Goal: Navigation & Orientation: Find specific page/section

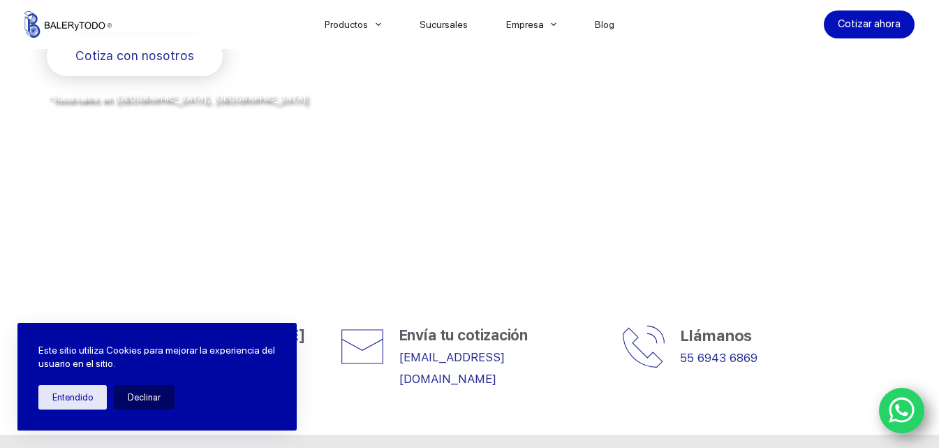
scroll to position [419, 0]
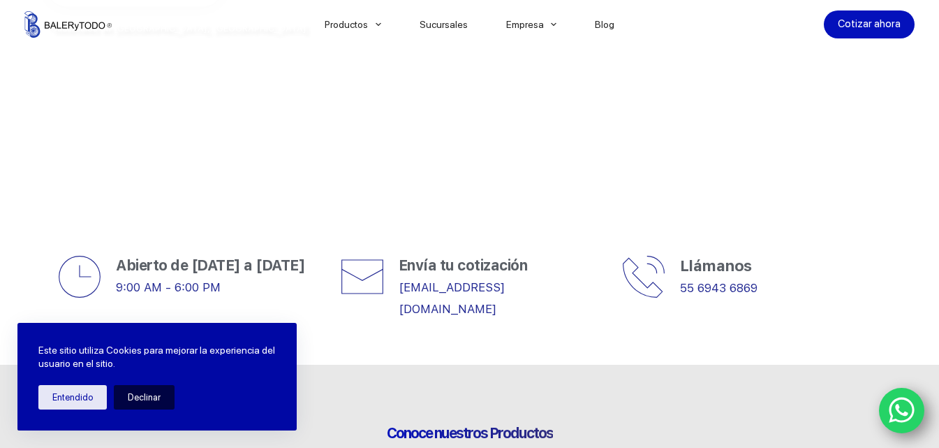
click at [159, 394] on button "Declinar" at bounding box center [144, 397] width 61 height 24
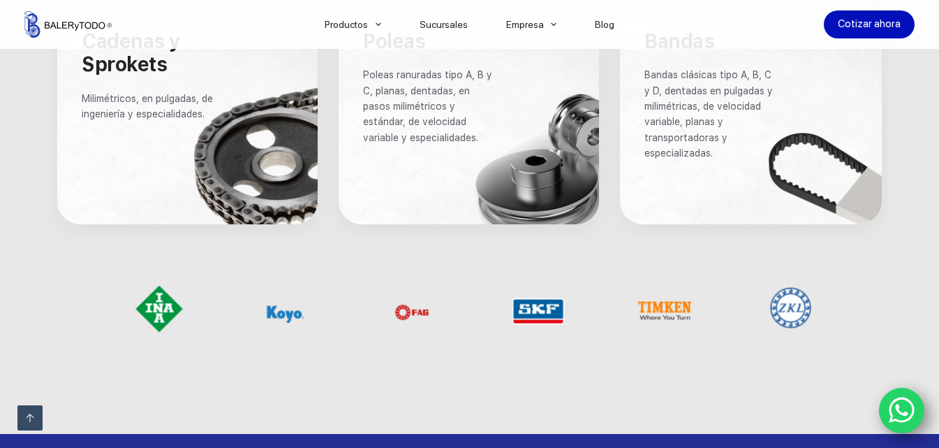
scroll to position [1187, 0]
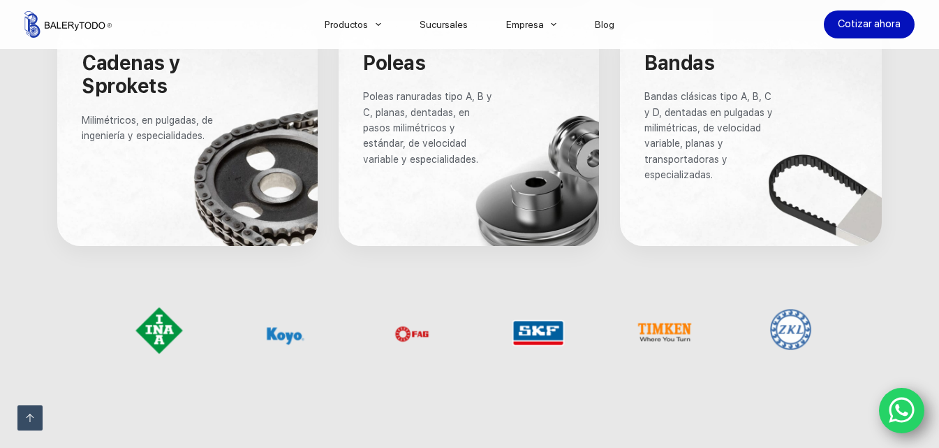
click at [842, 320] on div at bounding box center [791, 336] width 126 height 79
drag, startPoint x: 842, startPoint y: 320, endPoint x: 881, endPoint y: 317, distance: 39.2
click at [881, 317] on div at bounding box center [469, 329] width 845 height 133
click at [683, 331] on div at bounding box center [665, 336] width 126 height 79
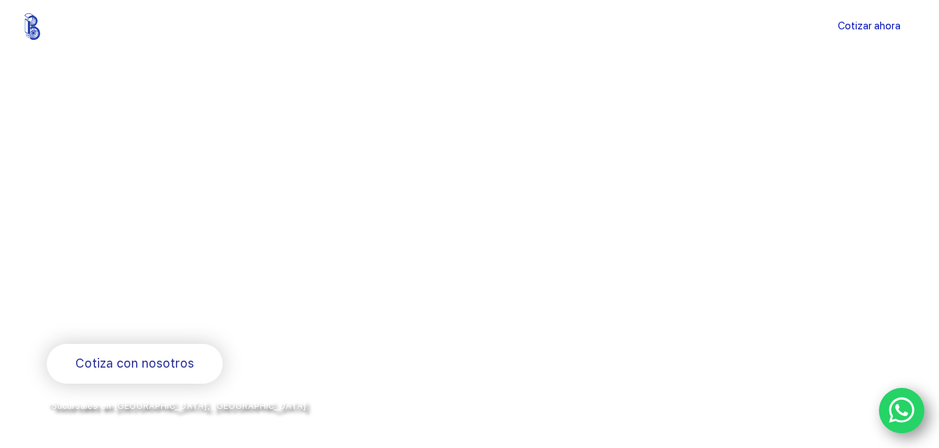
scroll to position [0, 0]
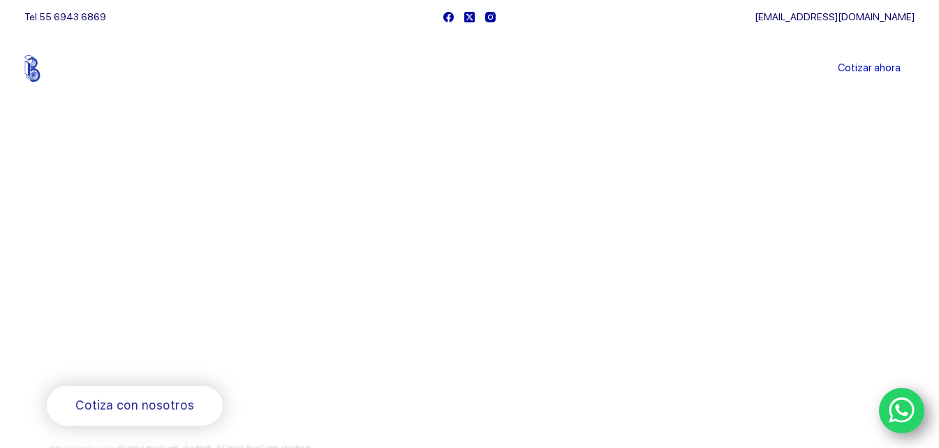
click at [724, 247] on div at bounding box center [681, 337] width 422 height 285
click at [348, 122] on link "Catalogos" at bounding box center [402, 119] width 195 height 32
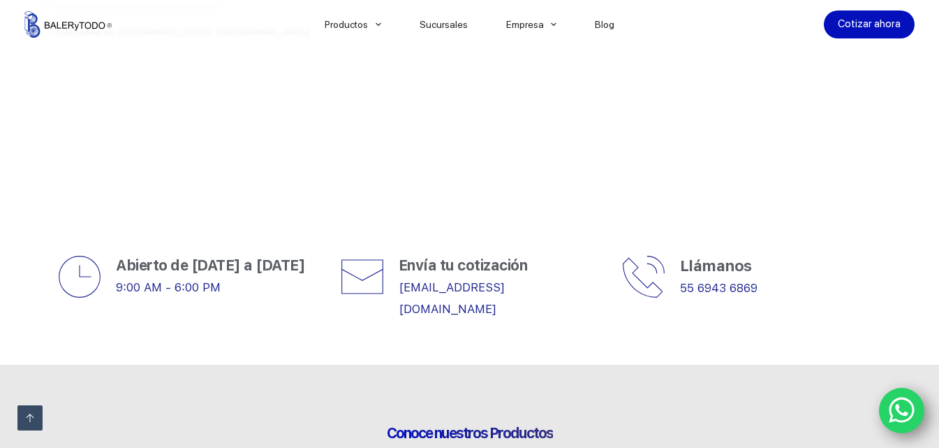
scroll to position [349, 0]
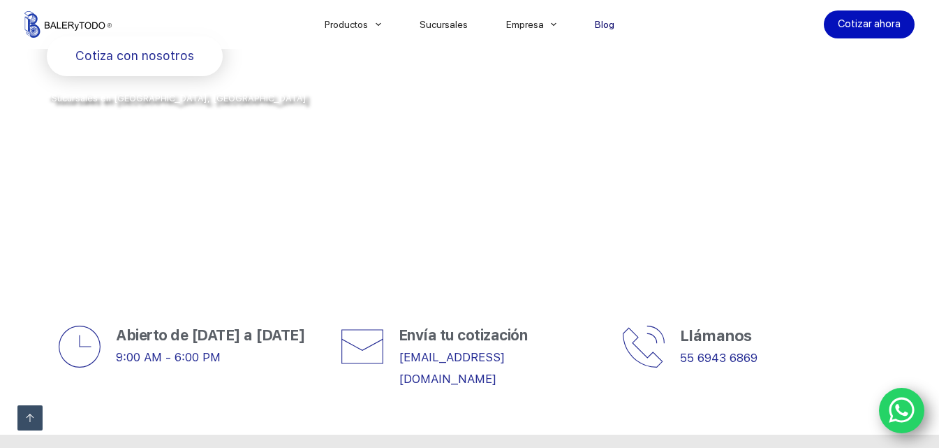
click at [600, 24] on link "Blog" at bounding box center [605, 24] width 58 height 0
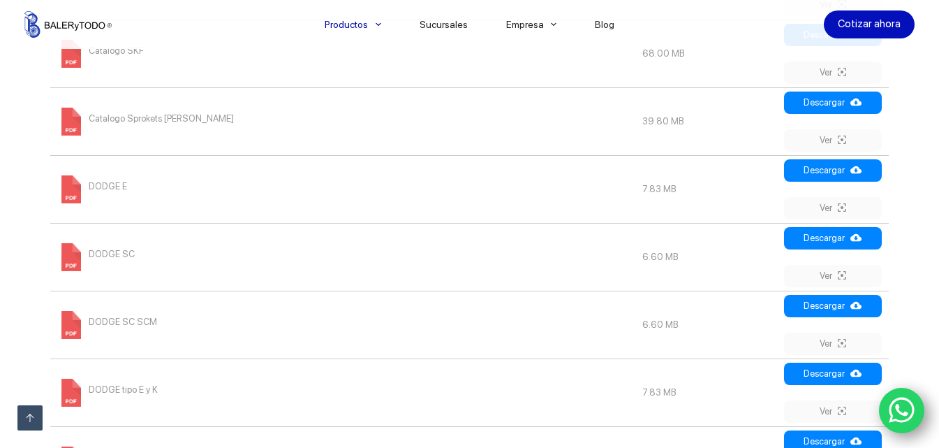
scroll to position [838, 0]
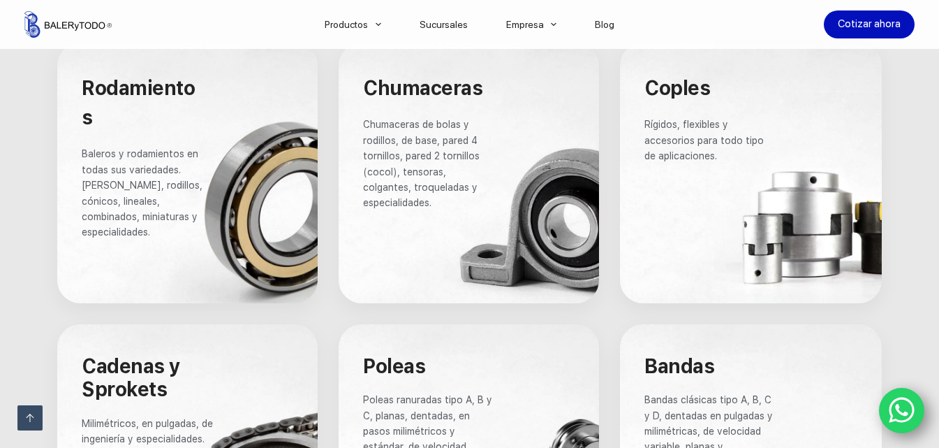
scroll to position [908, 0]
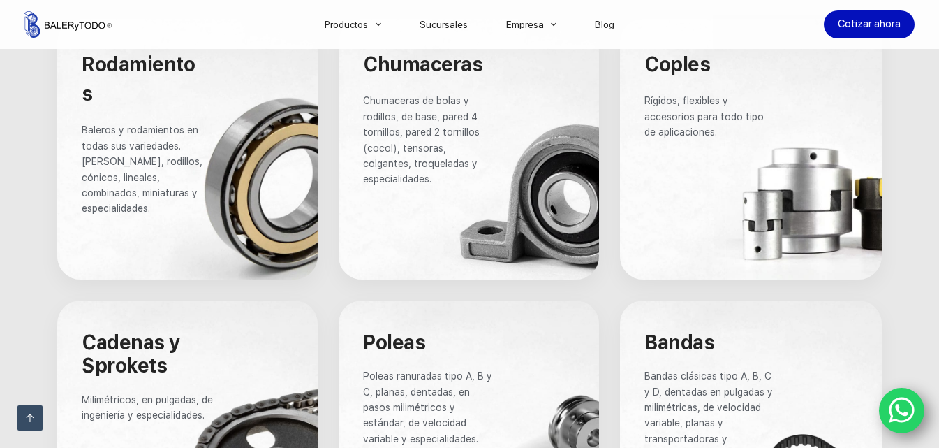
click at [164, 130] on span "Baleros y rodamientos en todas sus variedades. [PERSON_NAME], rodillos, cónicos…" at bounding box center [144, 168] width 124 height 89
click at [240, 142] on div at bounding box center [187, 149] width 260 height 260
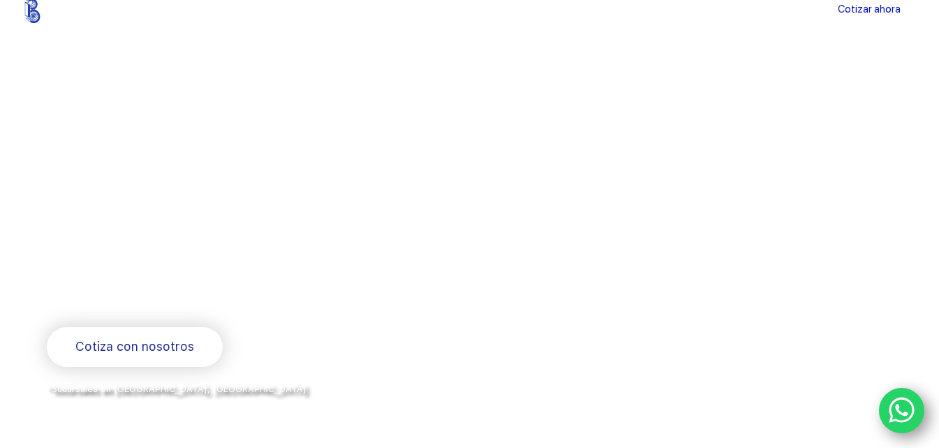
scroll to position [0, 0]
